Goal: Information Seeking & Learning: Check status

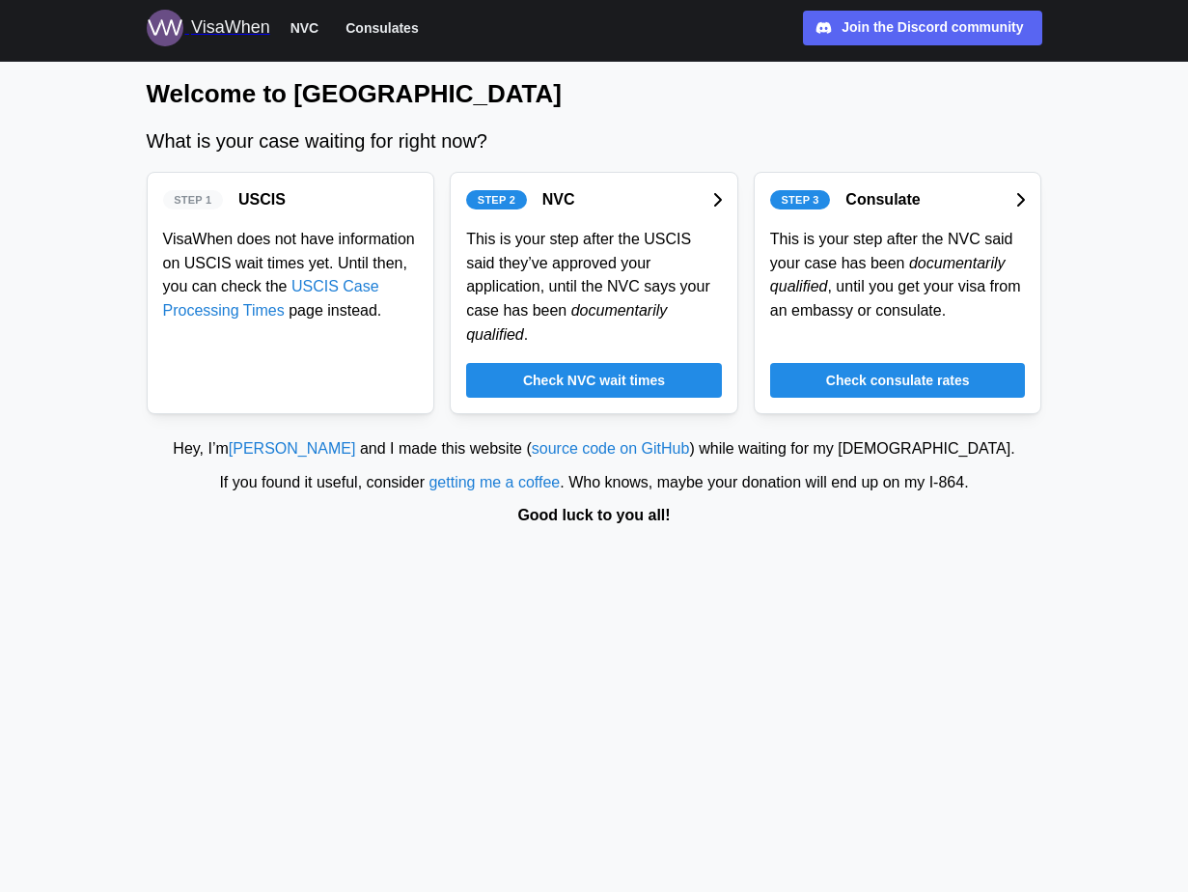
click at [930, 391] on span "Check consulate rates" at bounding box center [898, 380] width 144 height 33
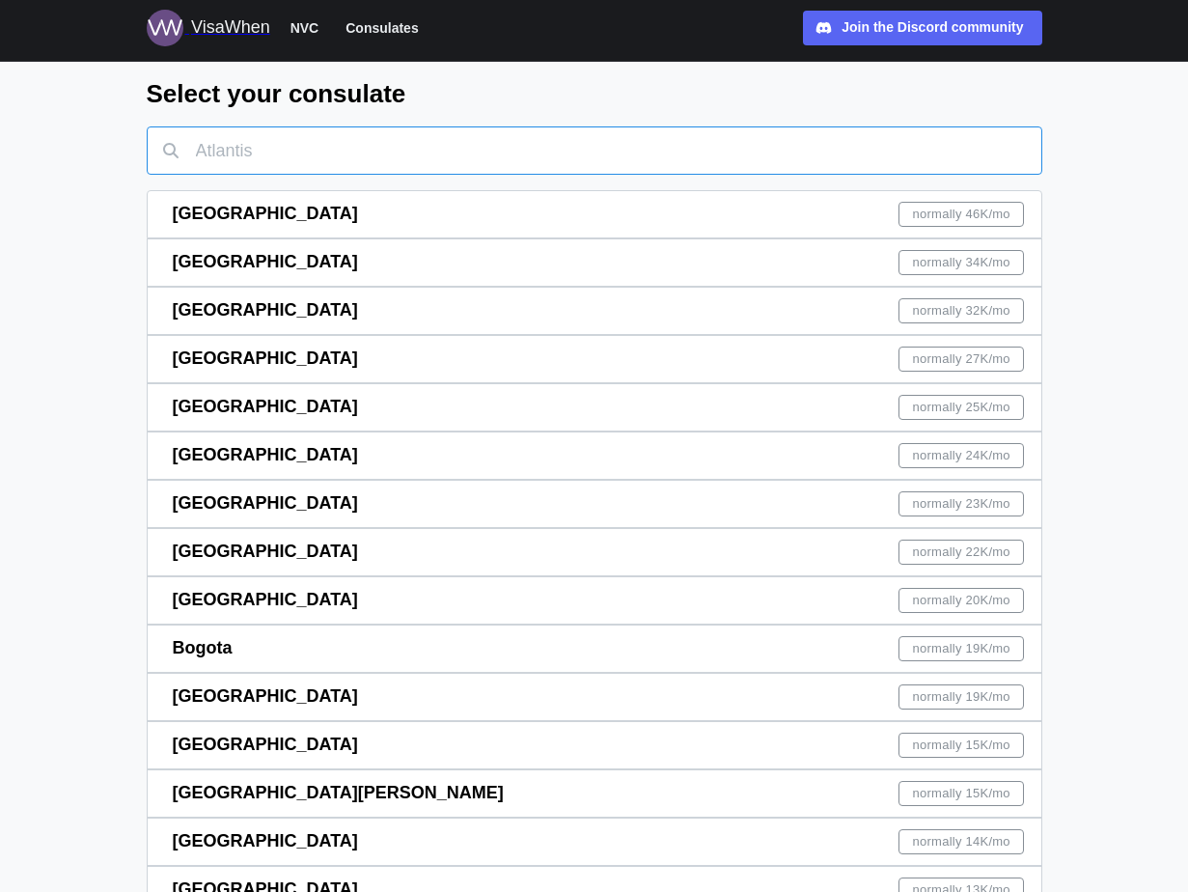
click at [357, 141] on input "text" at bounding box center [595, 150] width 896 height 48
type input "ش"
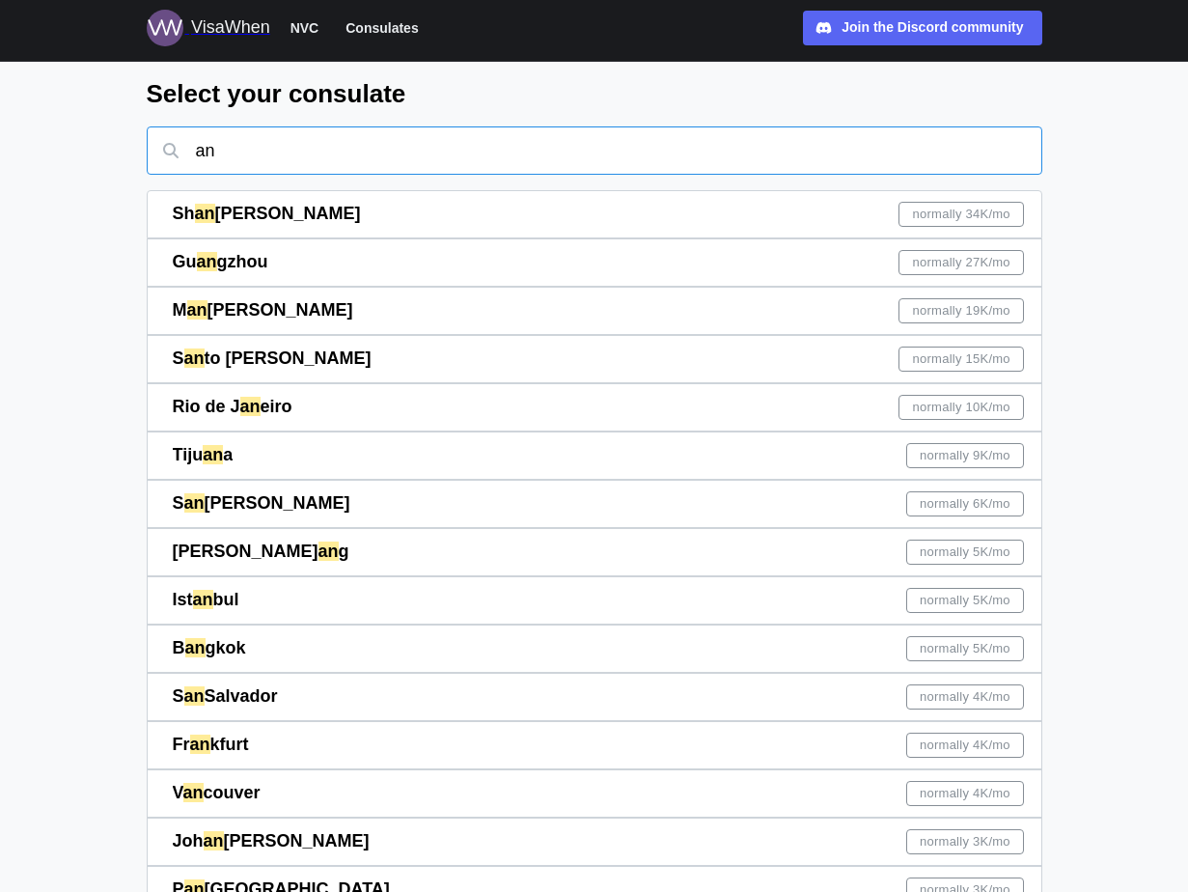
type input "ank"
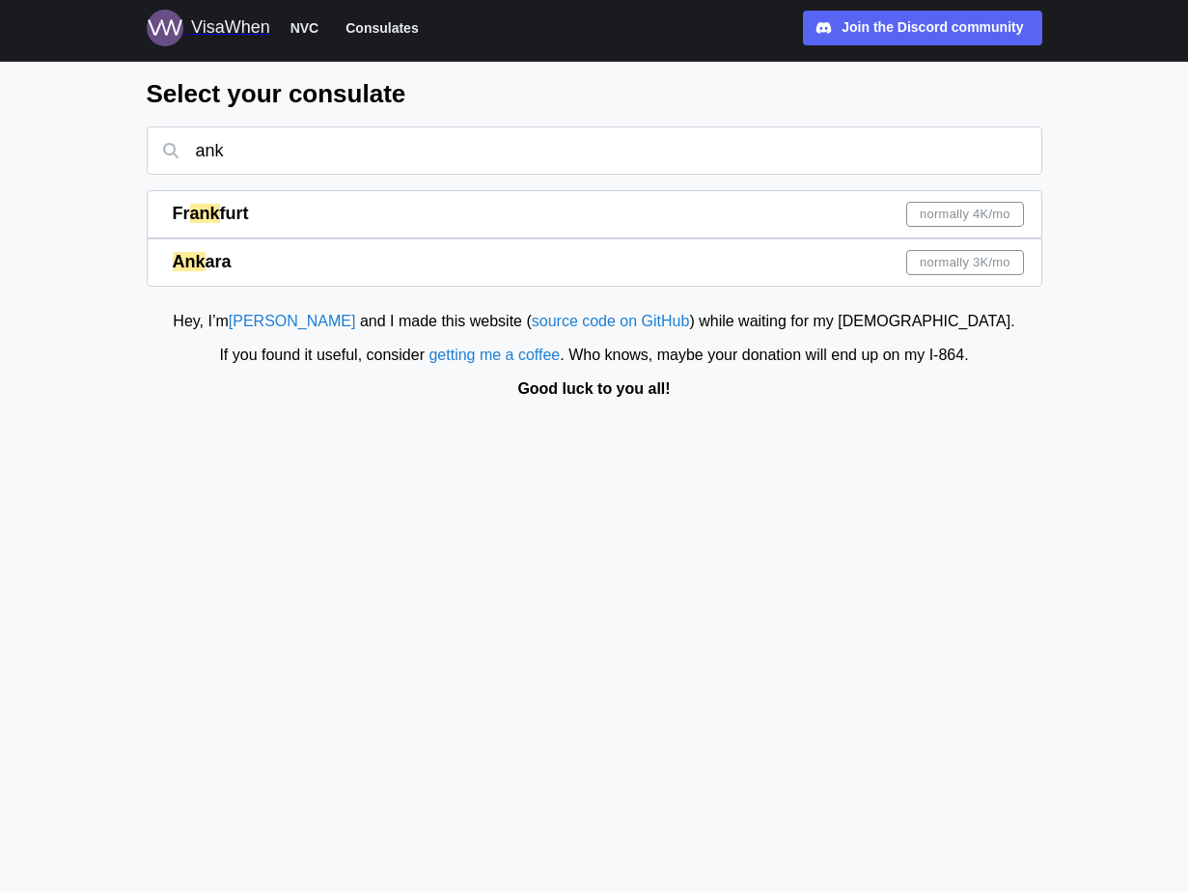
click at [244, 248] on div "Ank ara normally 3K /mo" at bounding box center [599, 262] width 852 height 46
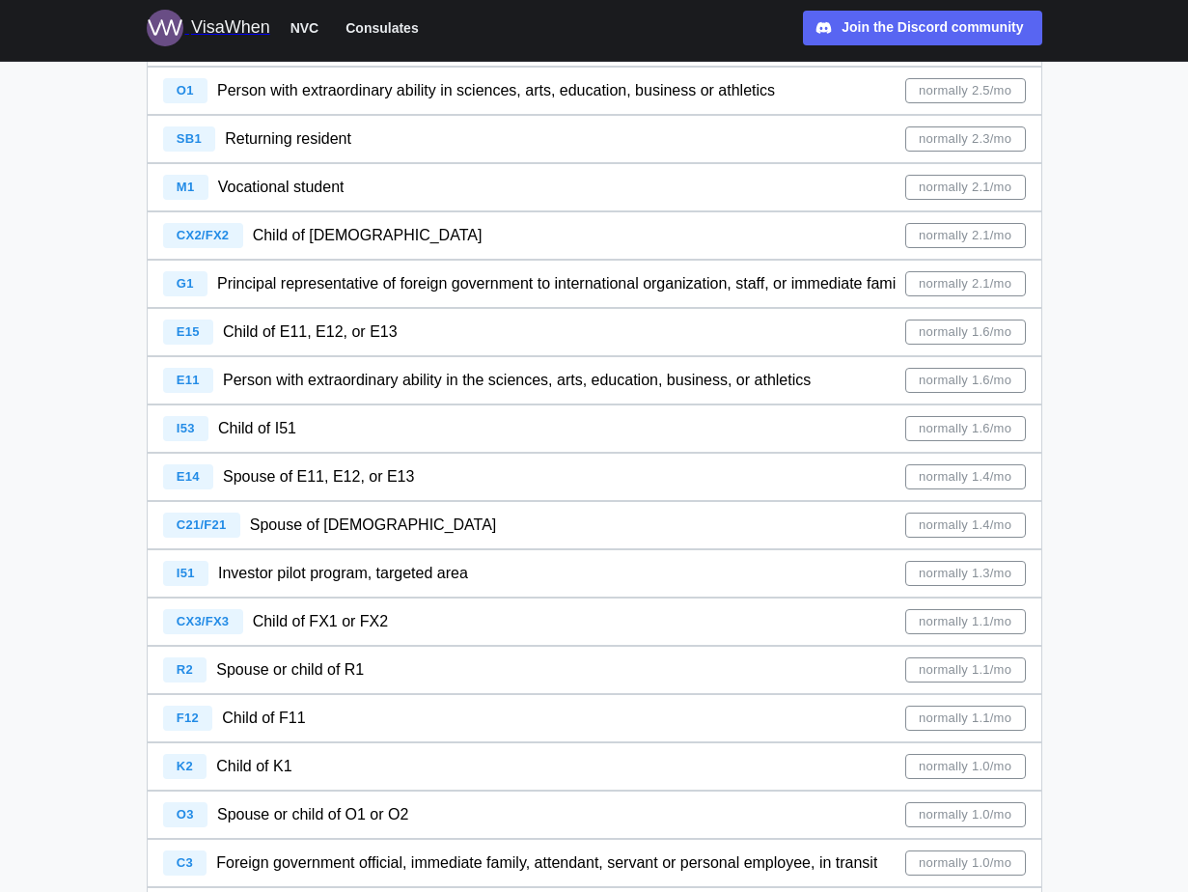
scroll to position [1851, 0]
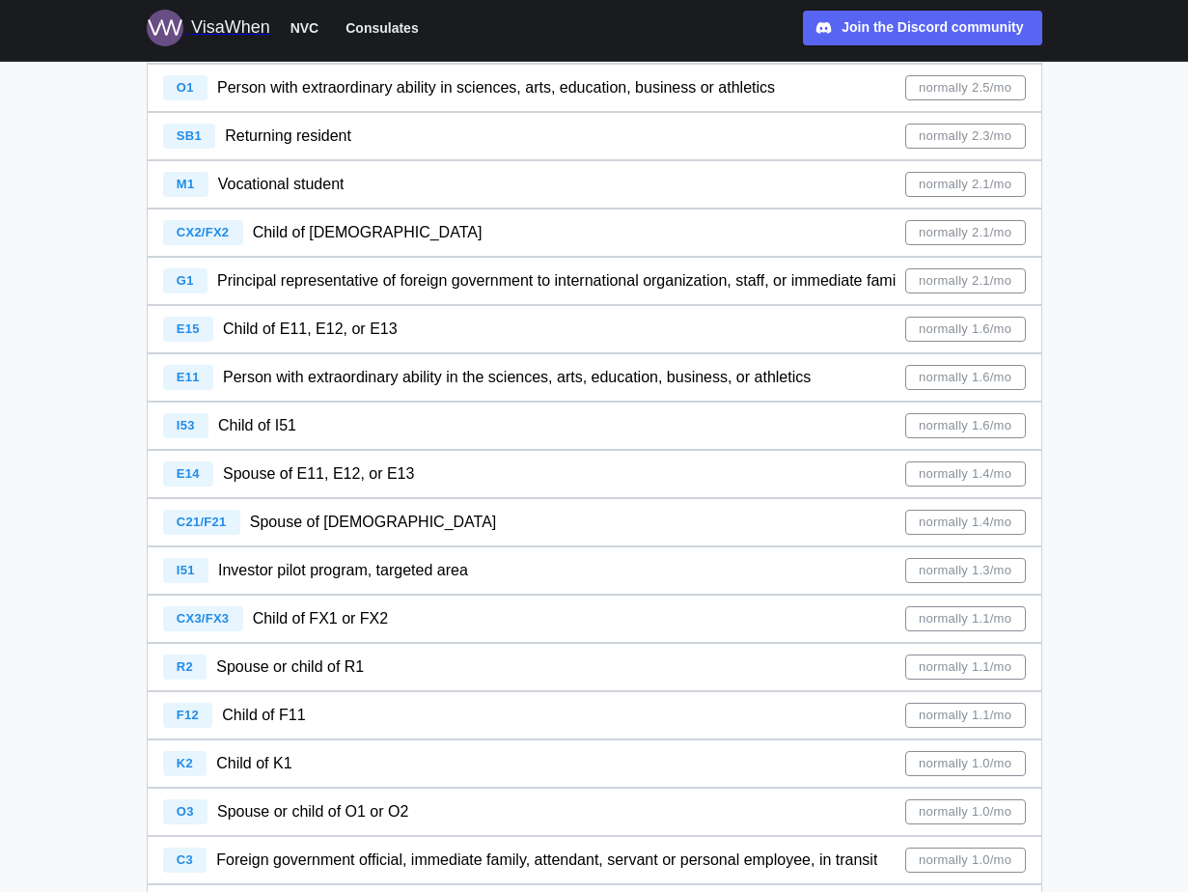
click at [276, 562] on div "Investor pilot program, targeted area" at bounding box center [343, 571] width 250 height 24
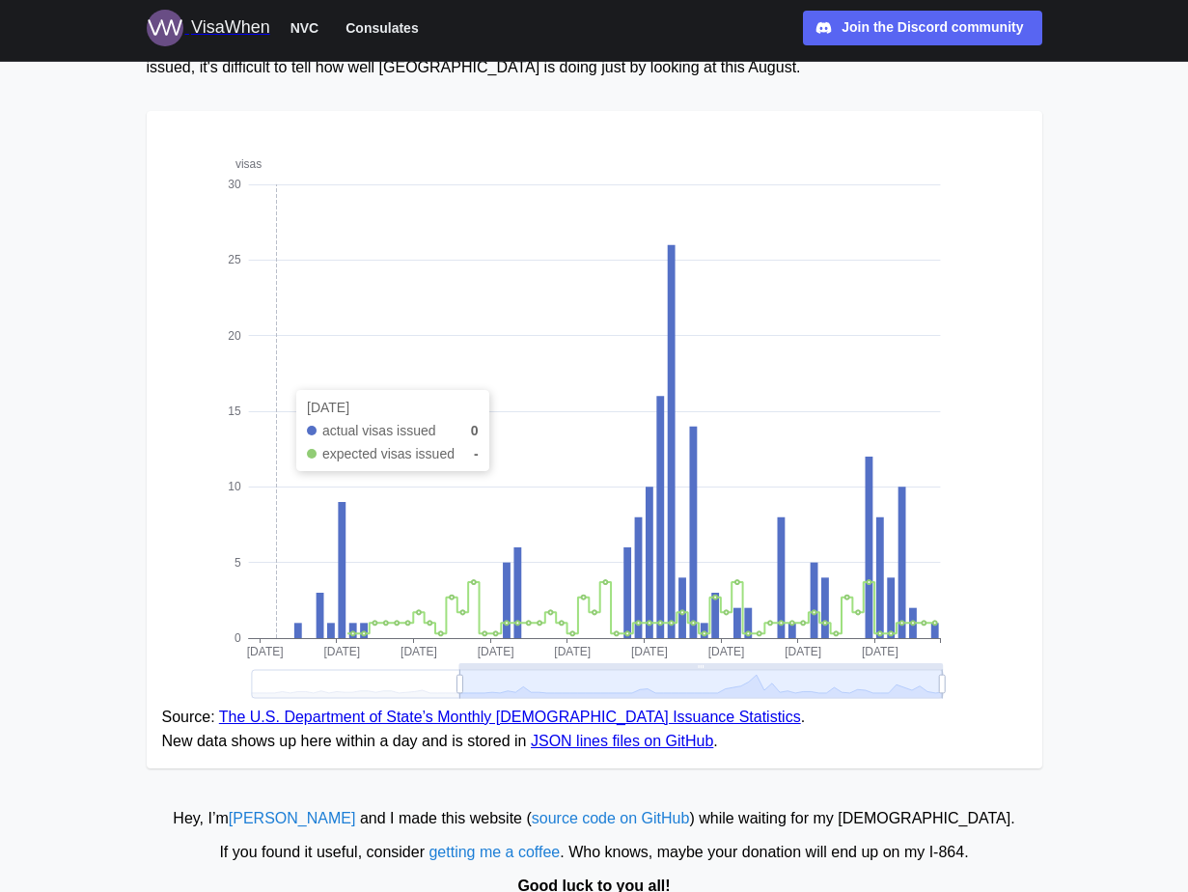
scroll to position [217, 0]
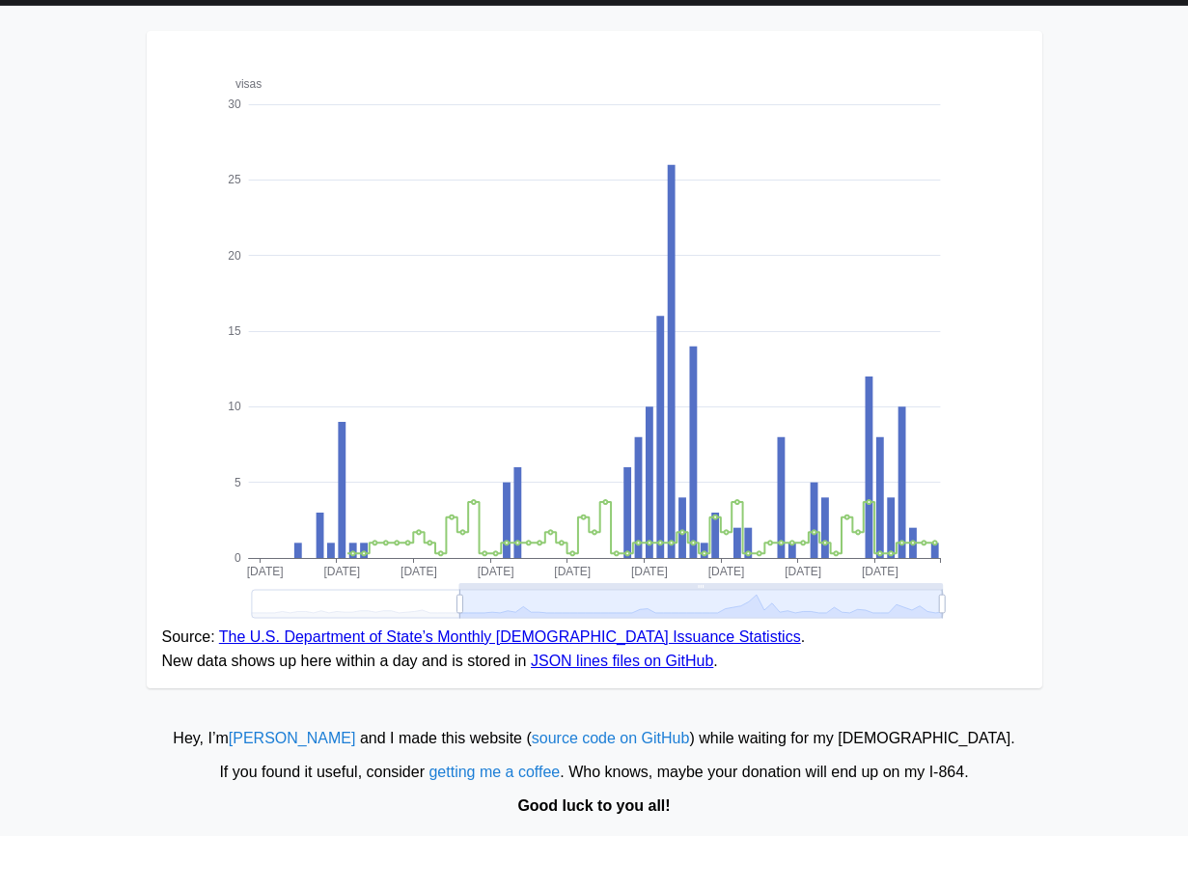
click at [528, 684] on link "The U.S. Department of State’s Monthly Immigrant Visa Issuance Statistics" at bounding box center [510, 692] width 582 height 16
